Goal: Task Accomplishment & Management: Use online tool/utility

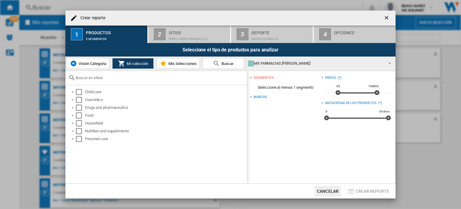
click at [326, 66] on div "MX FARMACIAS [PERSON_NAME]" at bounding box center [316, 63] width 136 height 8
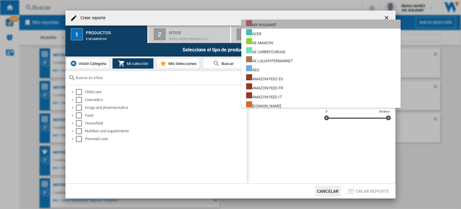
click at [336, 23] on md-option "MX WALMART" at bounding box center [322, 24] width 160 height 9
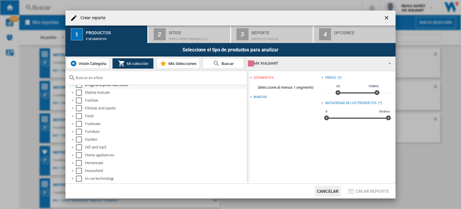
scroll to position [151, 0]
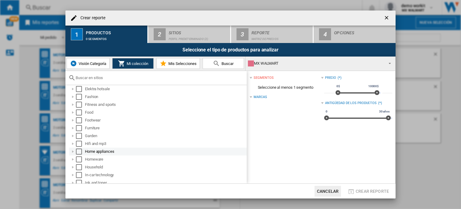
click at [73, 150] on div at bounding box center [73, 151] width 6 height 6
click at [78, 151] on div "Select" at bounding box center [79, 151] width 6 height 6
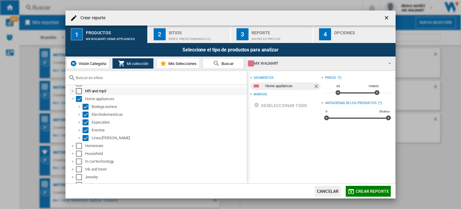
scroll to position [204, 0]
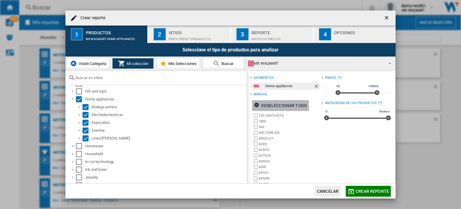
click at [256, 103] on ng-md-icon "button" at bounding box center [257, 105] width 7 height 7
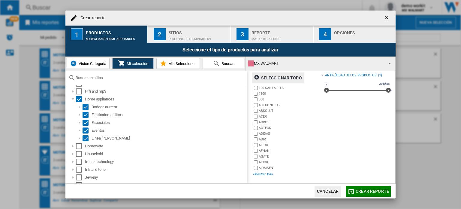
click at [262, 173] on div "+Mostrar todo" at bounding box center [287, 174] width 68 height 5
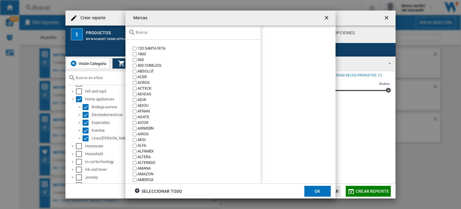
click at [178, 34] on input "text" at bounding box center [197, 32] width 122 height 5
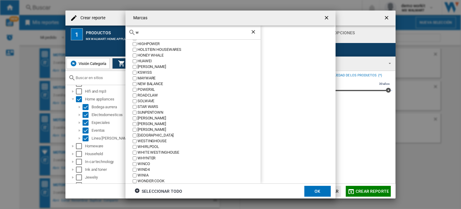
scroll to position [85, 0]
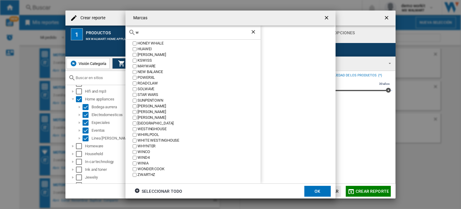
type input "w"
click at [316, 188] on button "OK" at bounding box center [318, 191] width 26 height 11
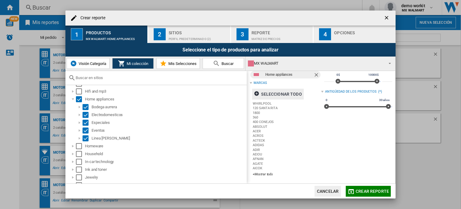
scroll to position [28, 0]
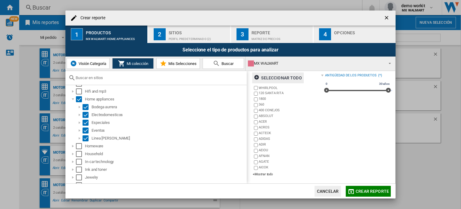
click at [197, 32] on div "Sitios" at bounding box center [198, 31] width 59 height 6
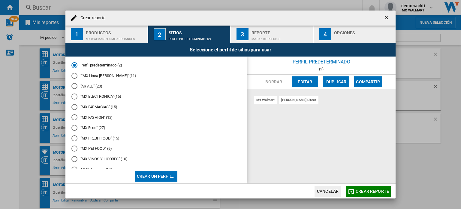
click at [105, 98] on md-radio-button ""MX ELECTRONICA" (15)" at bounding box center [157, 97] width 170 height 6
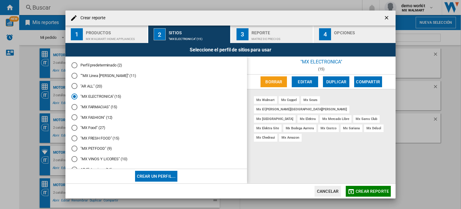
click at [377, 193] on span "Crear reporte" at bounding box center [372, 191] width 33 height 5
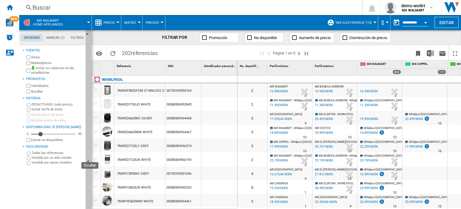
click at [90, 163] on ng-md-icon "Ocultar" at bounding box center [89, 162] width 7 height 7
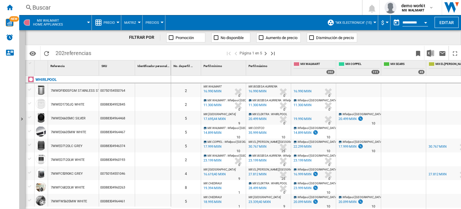
scroll to position [0, 99]
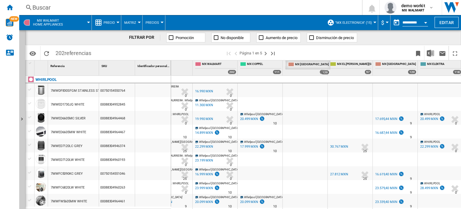
drag, startPoint x: 400, startPoint y: 64, endPoint x: 313, endPoint y: 68, distance: 87.5
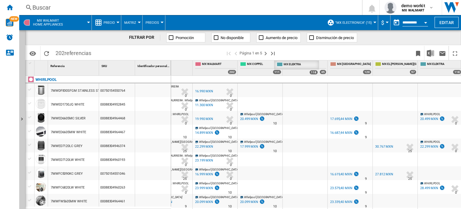
drag, startPoint x: 443, startPoint y: 65, endPoint x: 299, endPoint y: 72, distance: 143.8
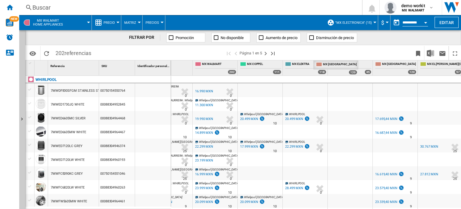
drag, startPoint x: 393, startPoint y: 65, endPoint x: 333, endPoint y: 62, distance: 59.9
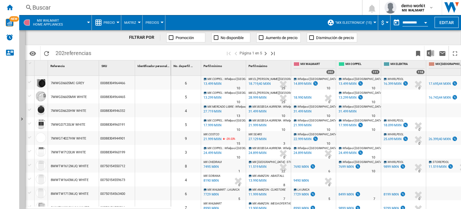
scroll to position [201, 0]
